Goal: Navigation & Orientation: Find specific page/section

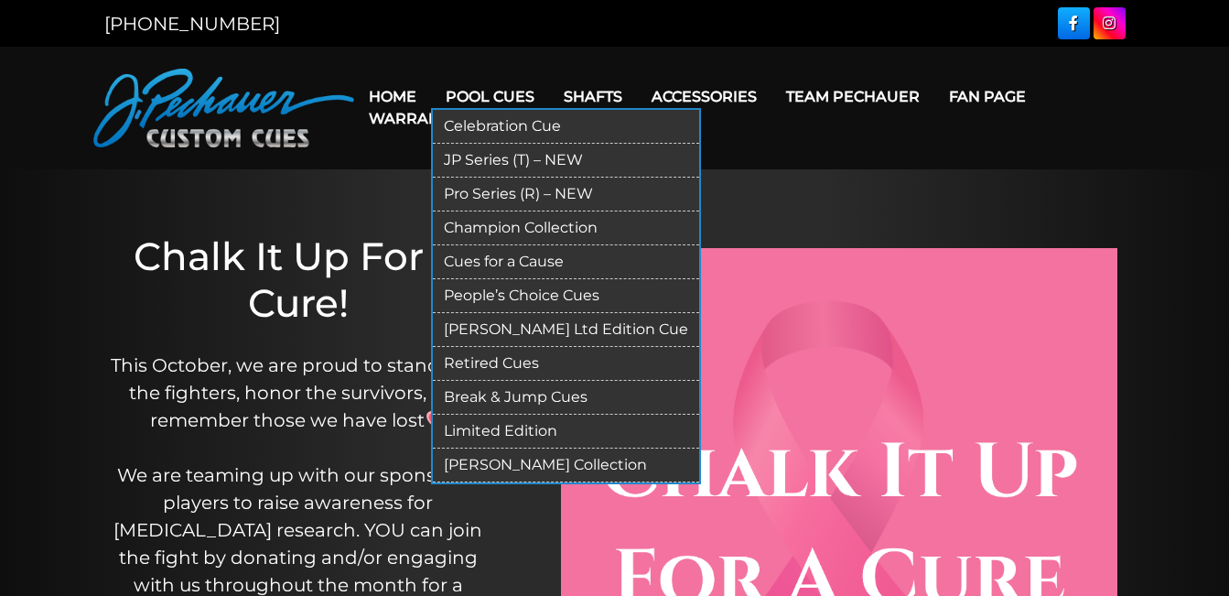
click at [520, 92] on link "Pool Cues" at bounding box center [490, 96] width 118 height 47
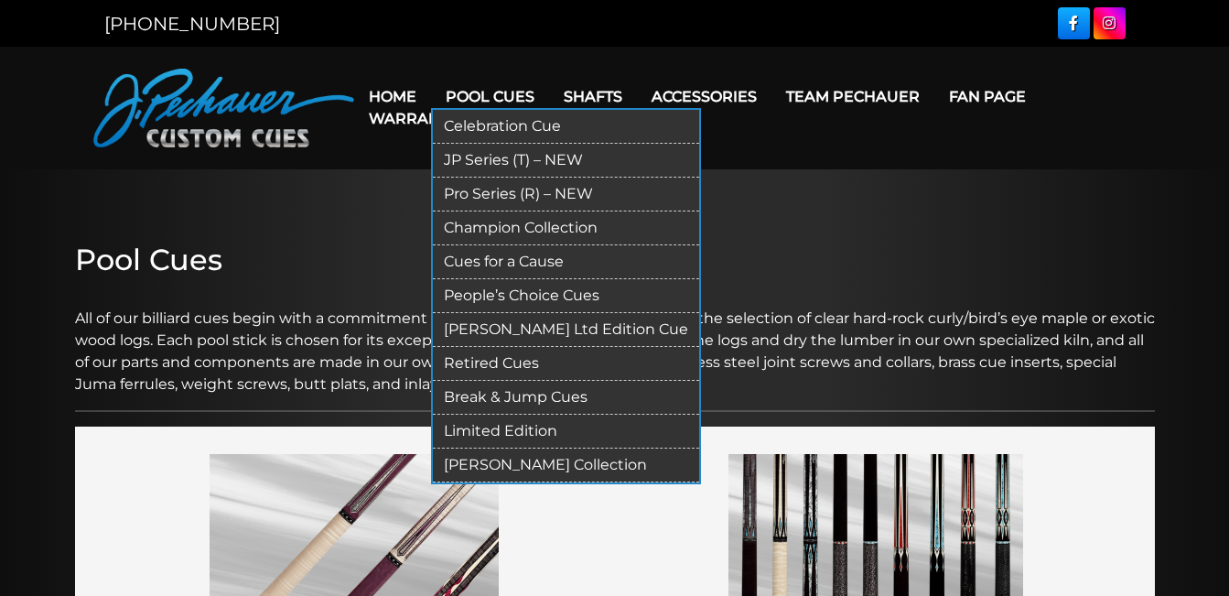
click at [514, 91] on link "Pool Cues" at bounding box center [490, 96] width 118 height 47
click at [489, 163] on link "JP Series (T) – NEW" at bounding box center [566, 161] width 266 height 34
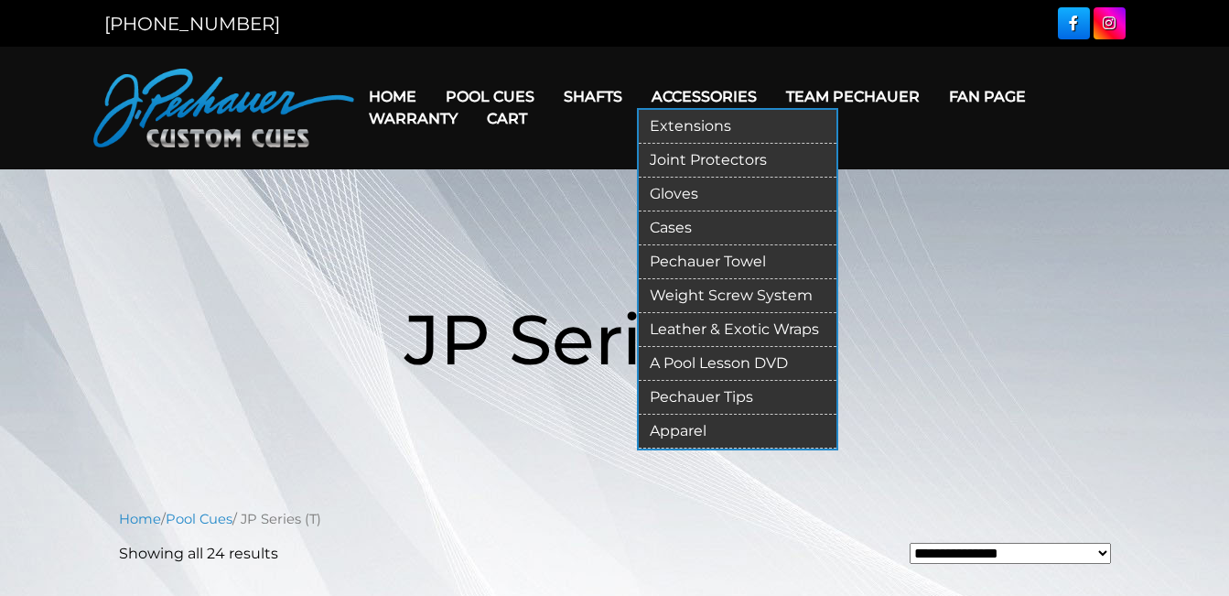
click at [688, 128] on link "Extensions" at bounding box center [738, 127] width 198 height 34
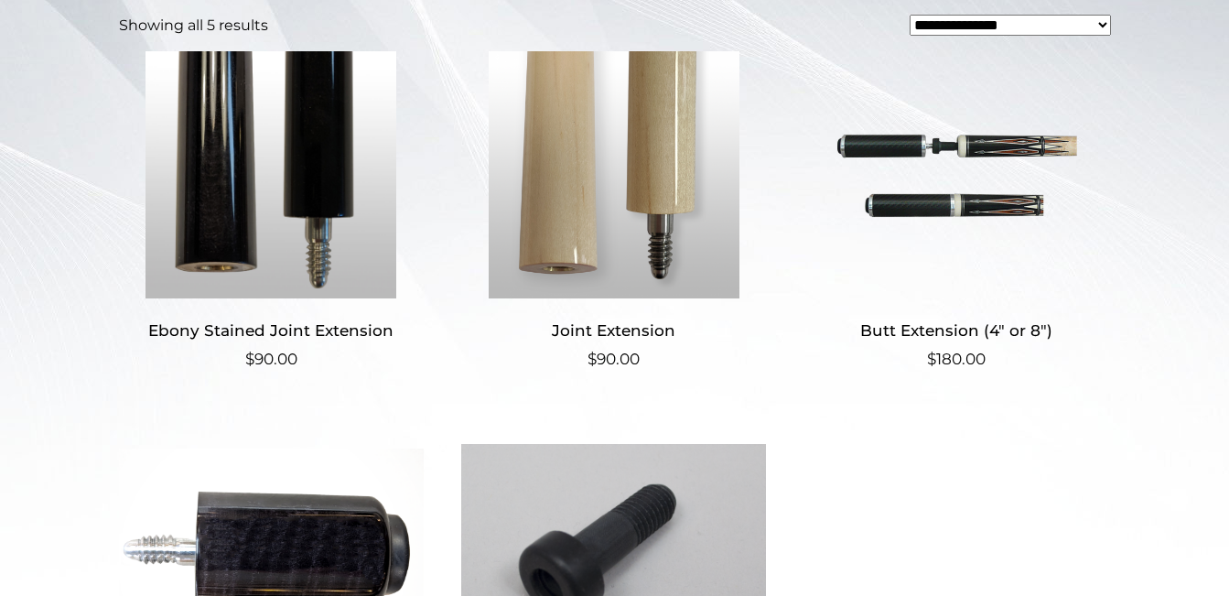
scroll to position [472, 0]
